Goal: Task Accomplishment & Management: Use online tool/utility

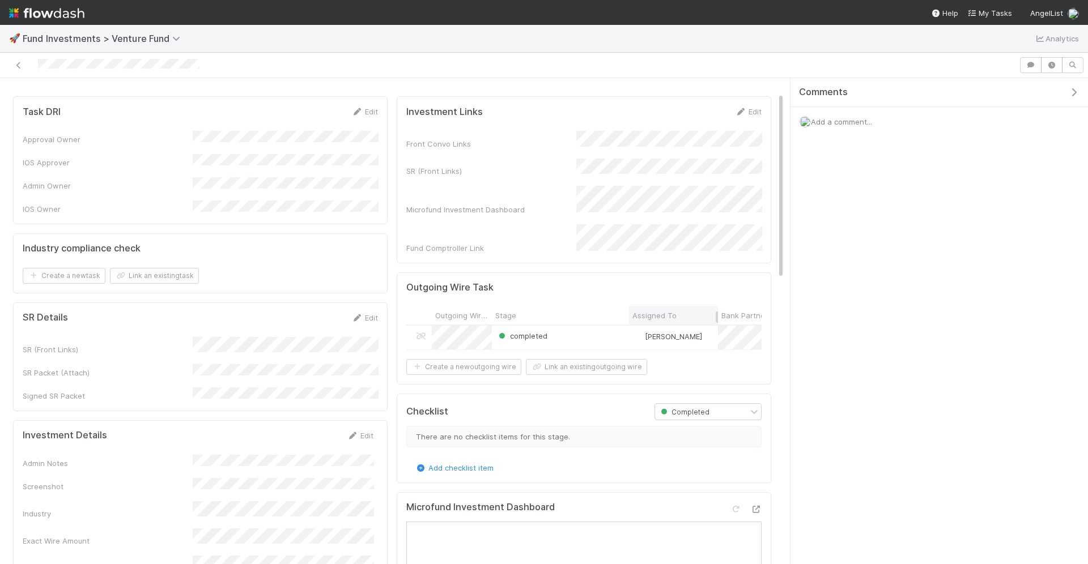
scroll to position [36, 0]
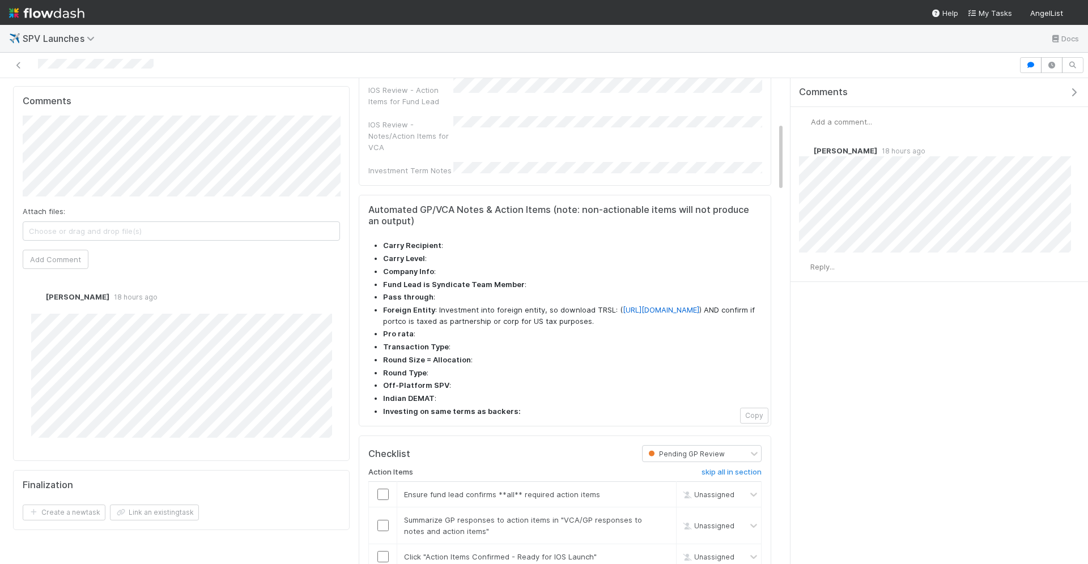
scroll to position [567, 0]
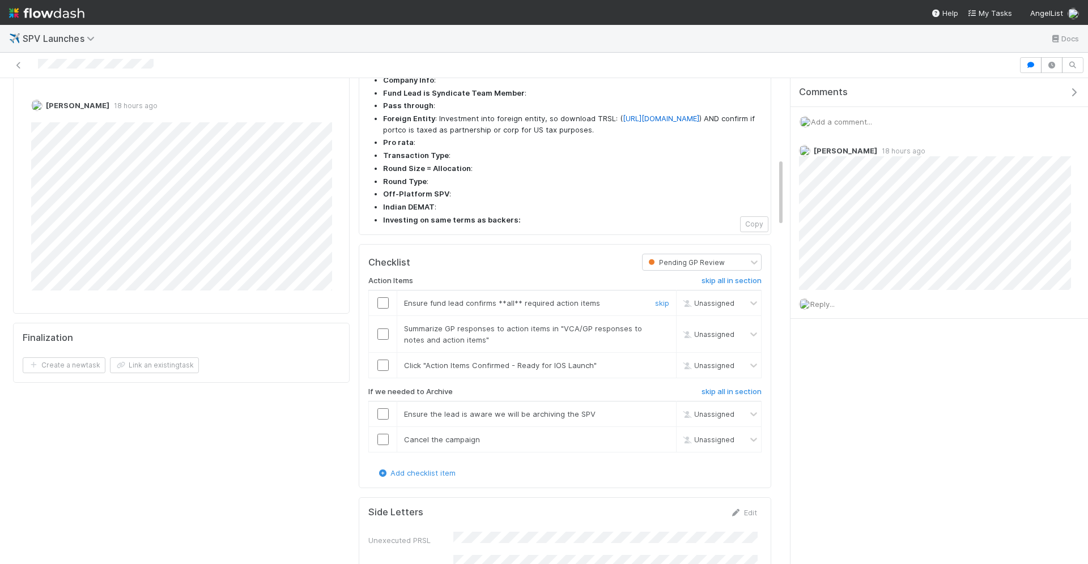
click at [381, 297] on input "checkbox" at bounding box center [382, 302] width 11 height 11
click at [382, 329] on input "checkbox" at bounding box center [382, 334] width 11 height 11
click at [381, 360] on input "checkbox" at bounding box center [382, 365] width 11 height 11
click at [723, 388] on h6 "skip all in section" at bounding box center [731, 392] width 60 height 9
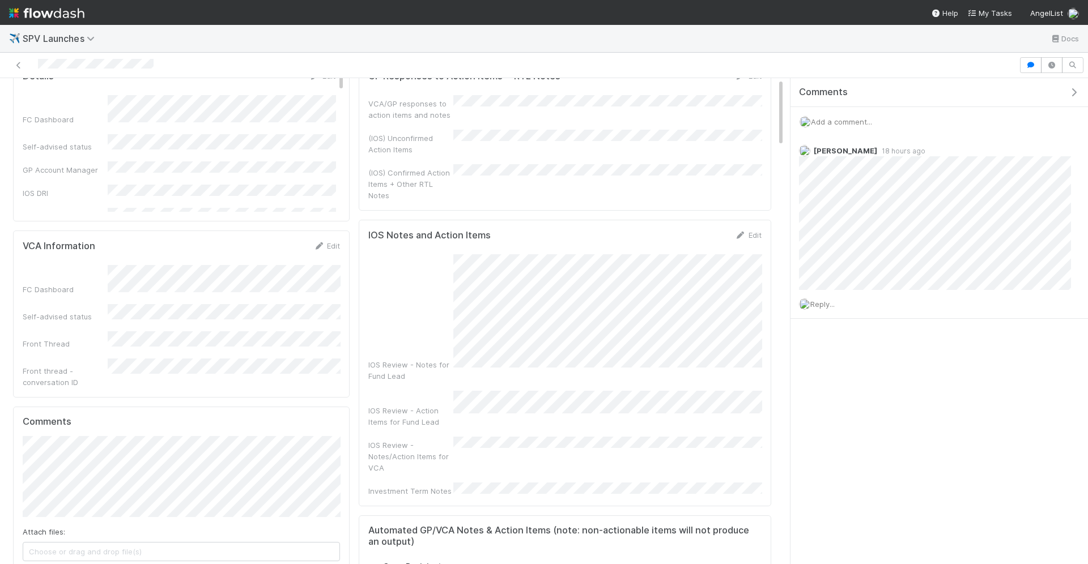
scroll to position [0, 0]
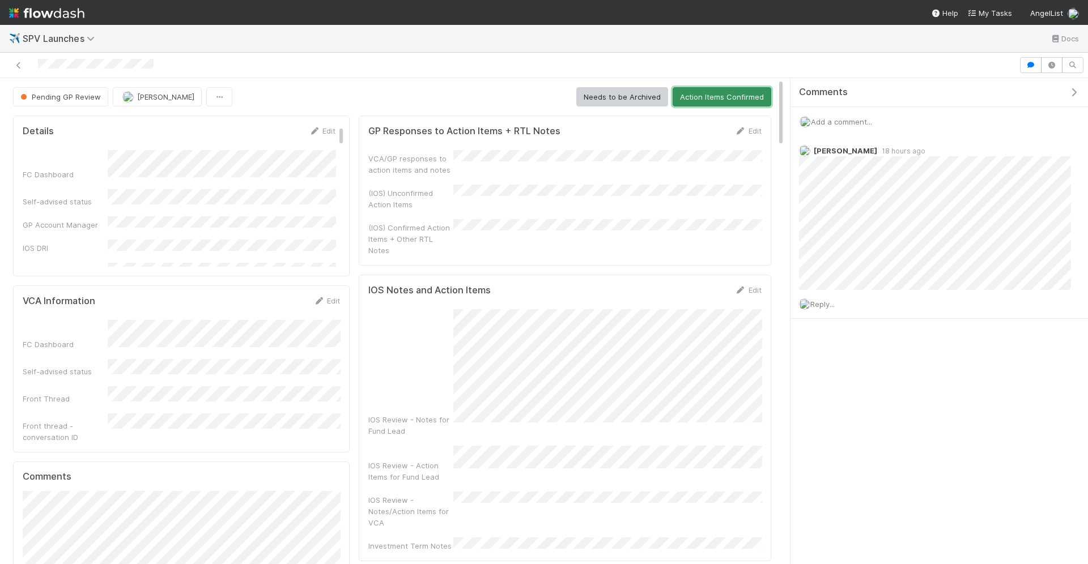
click at [705, 96] on button "Action Items Confirmed" at bounding box center [721, 96] width 99 height 19
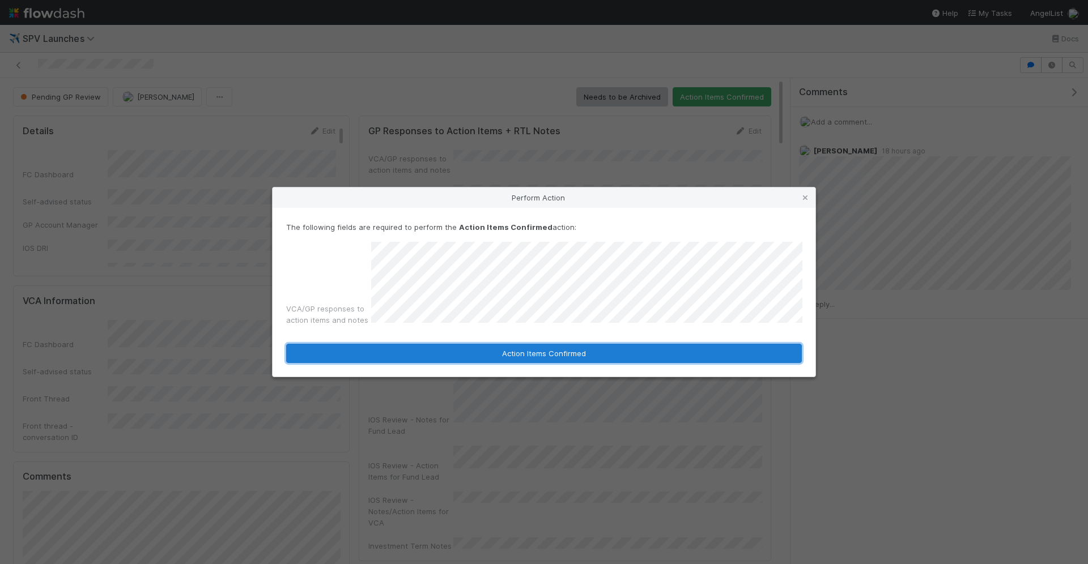
click at [501, 357] on button "Action Items Confirmed" at bounding box center [544, 353] width 516 height 19
